Goal: Register for event/course

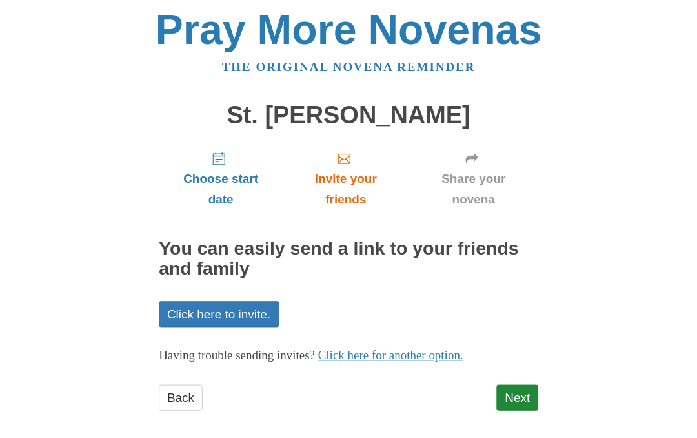
scroll to position [17, 0]
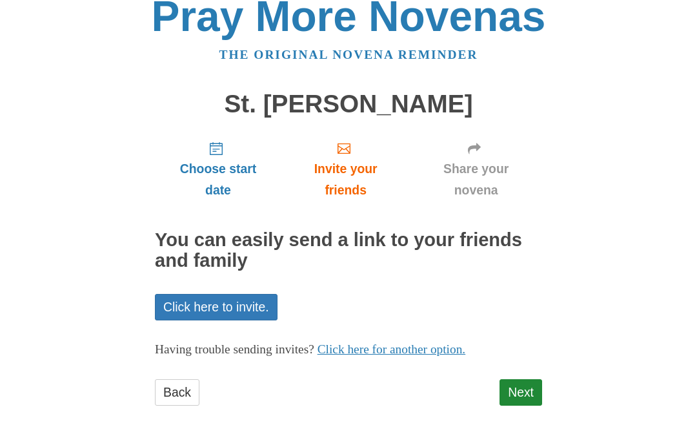
click at [522, 380] on link "Next" at bounding box center [521, 392] width 43 height 26
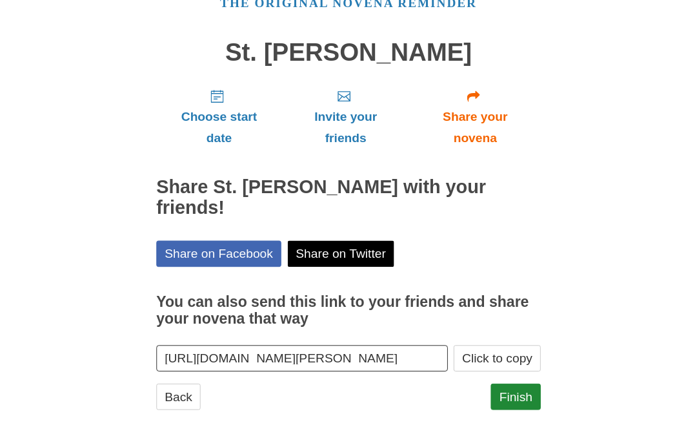
scroll to position [76, 0]
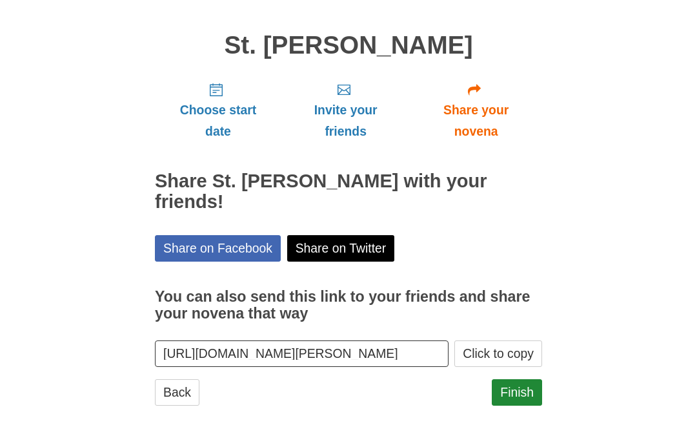
click at [519, 383] on link "Finish" at bounding box center [517, 392] width 50 height 26
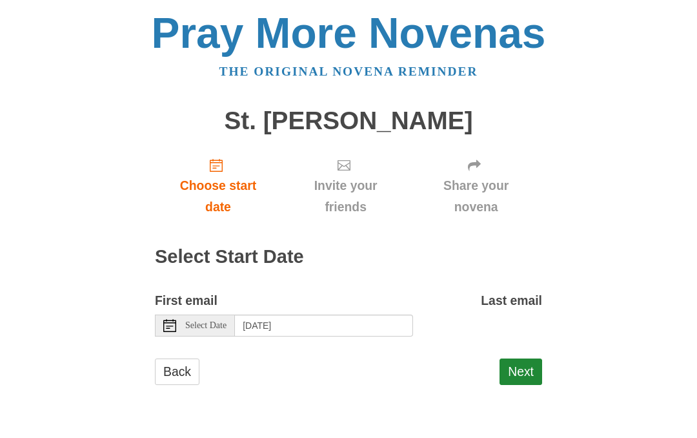
click at [216, 321] on span "Select Date" at bounding box center [205, 325] width 41 height 9
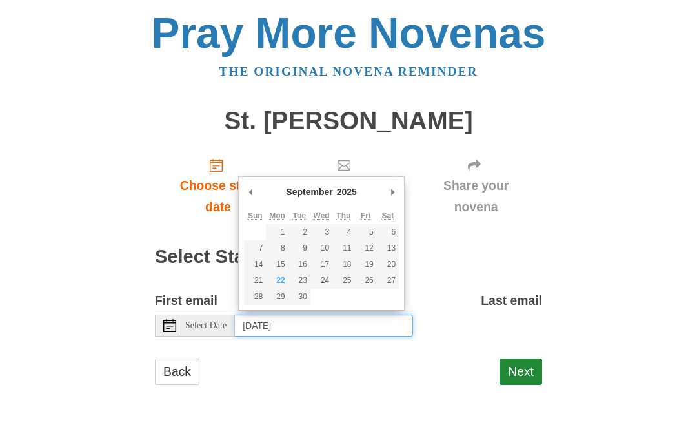
type input "Monday, September 22nd"
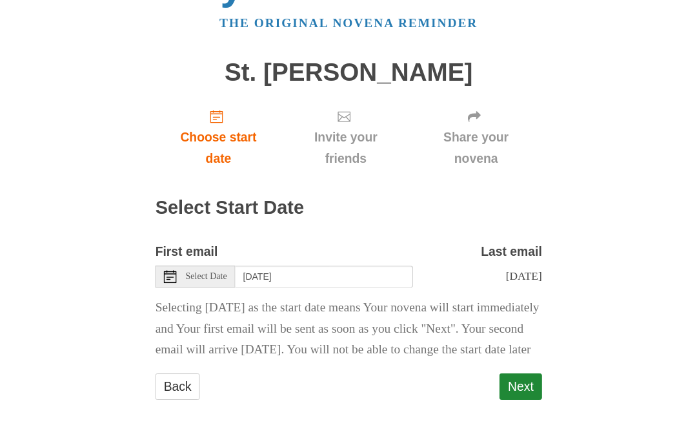
scroll to position [63, 0]
click at [523, 383] on button "Next" at bounding box center [521, 387] width 43 height 26
